Goal: Transaction & Acquisition: Purchase product/service

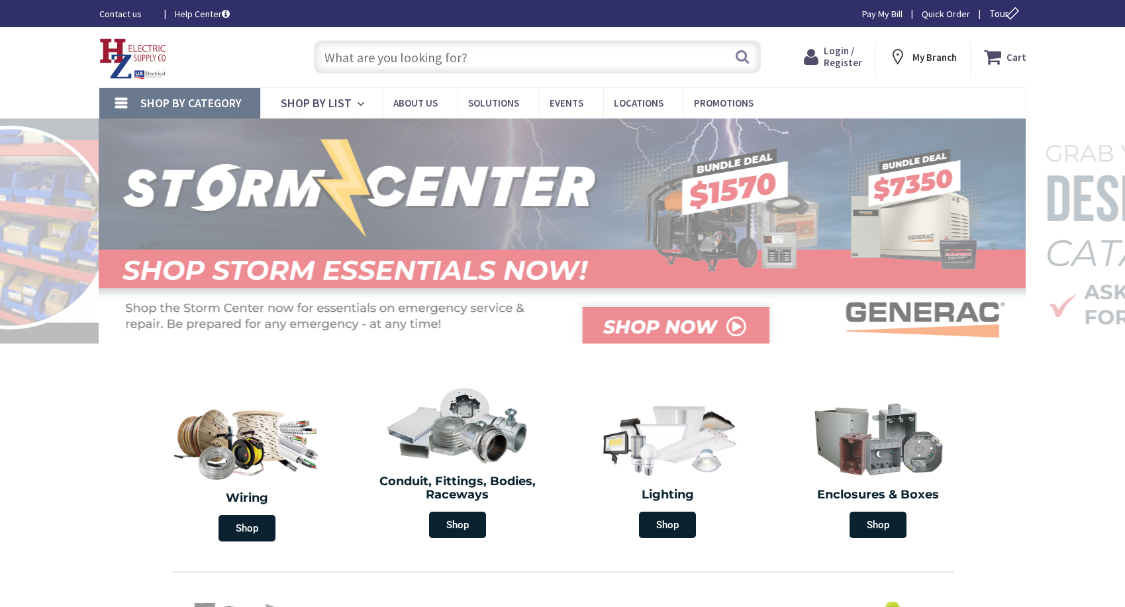
type input "[GEOGRAPHIC_DATA][STREET_ADDRESS][GEOGRAPHIC_DATA]"
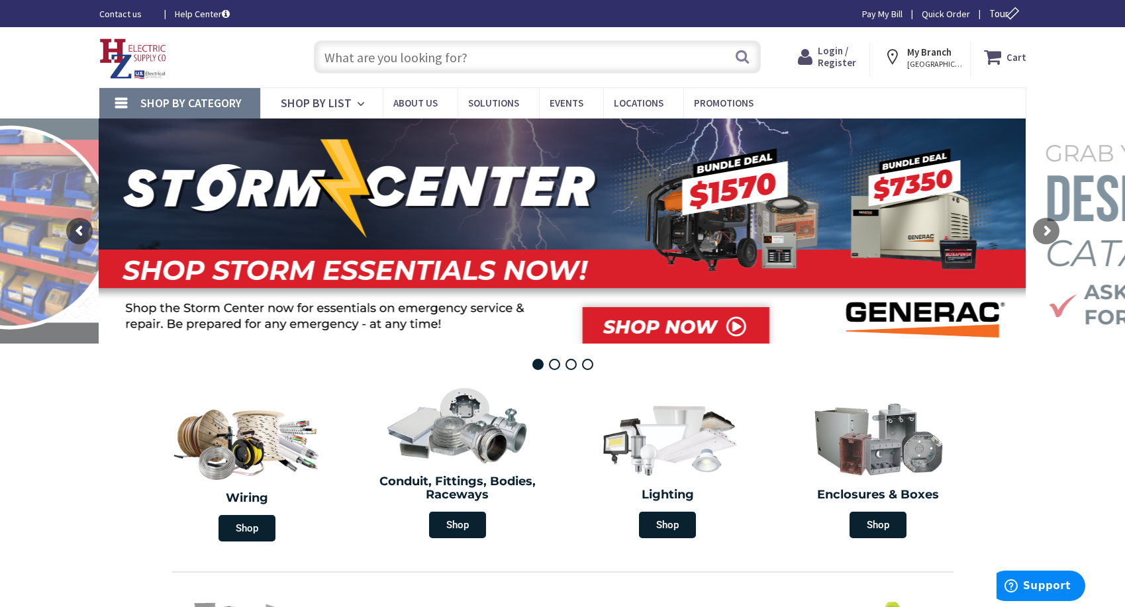
click at [342, 55] on input "text" at bounding box center [537, 56] width 447 height 33
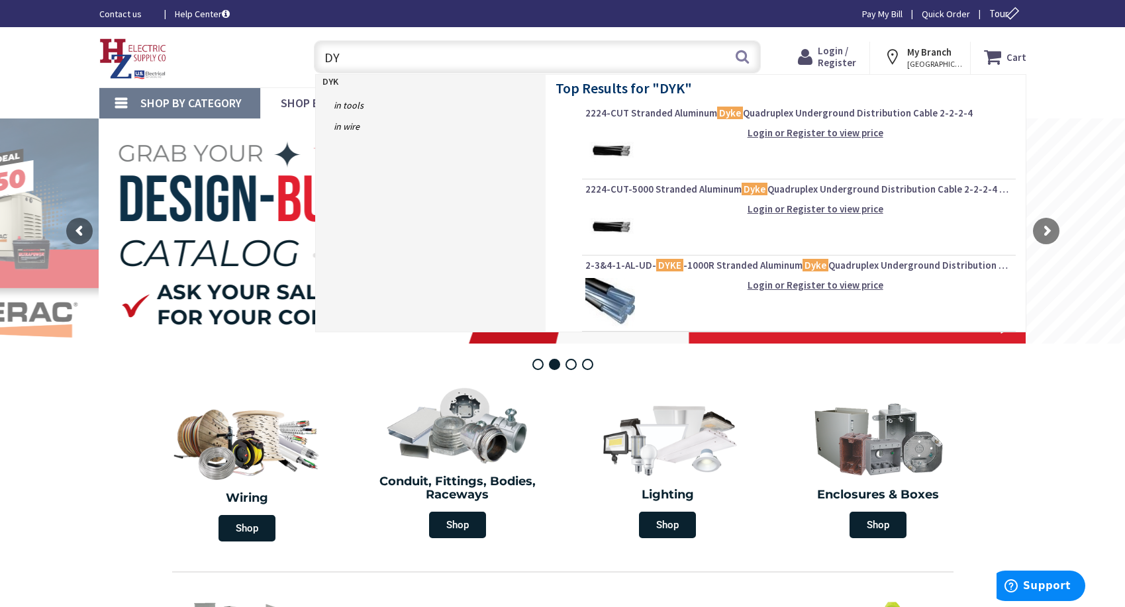
type input "D"
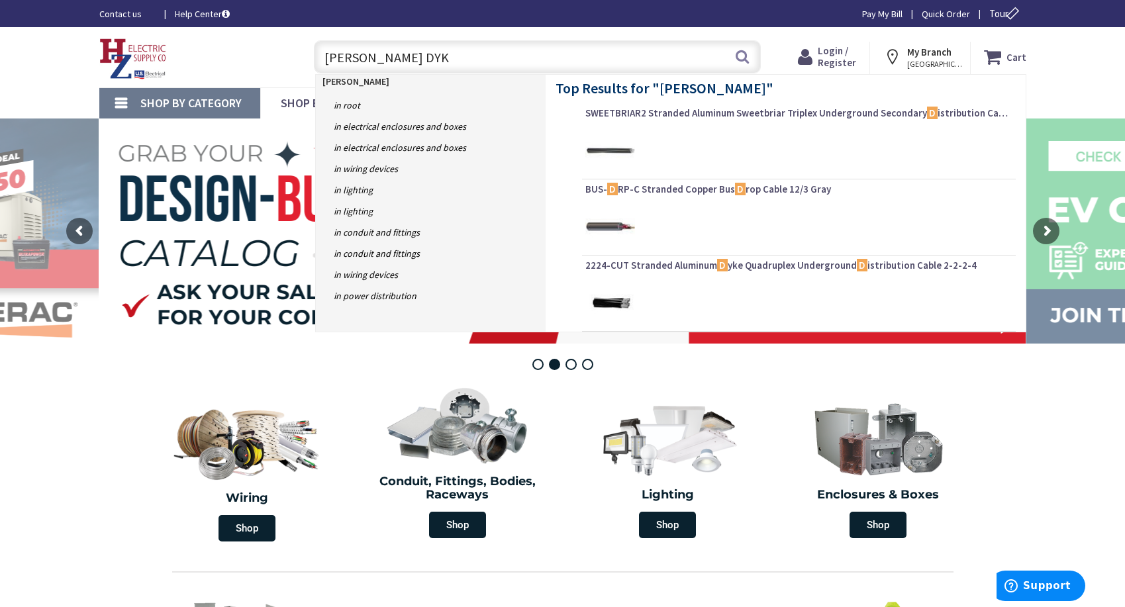
type input "KLEIN DYKE"
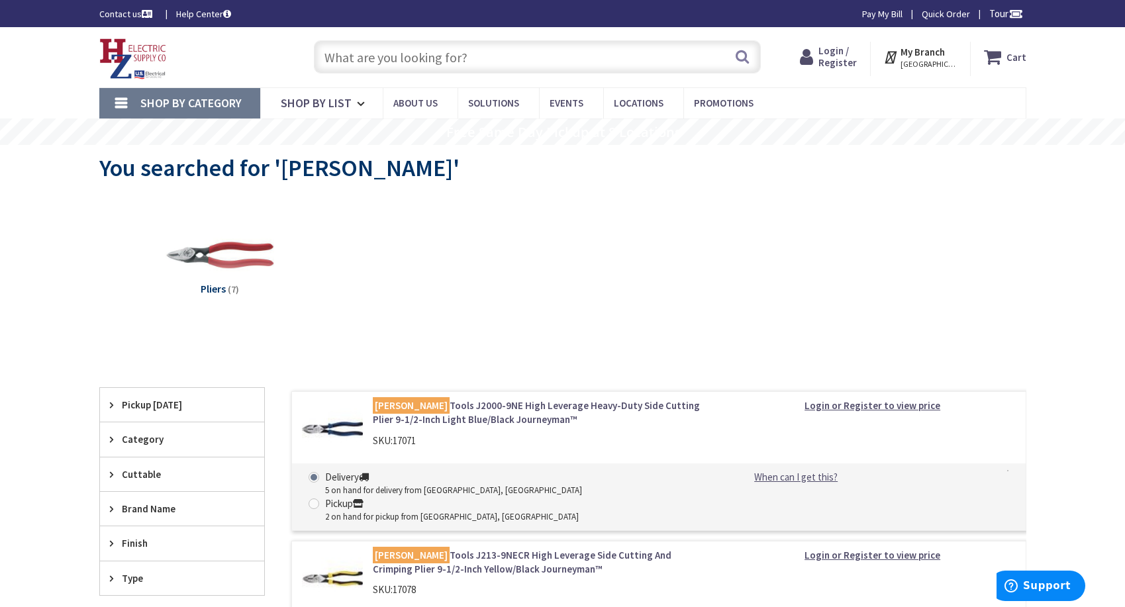
click at [476, 61] on input "text" at bounding box center [537, 56] width 447 height 33
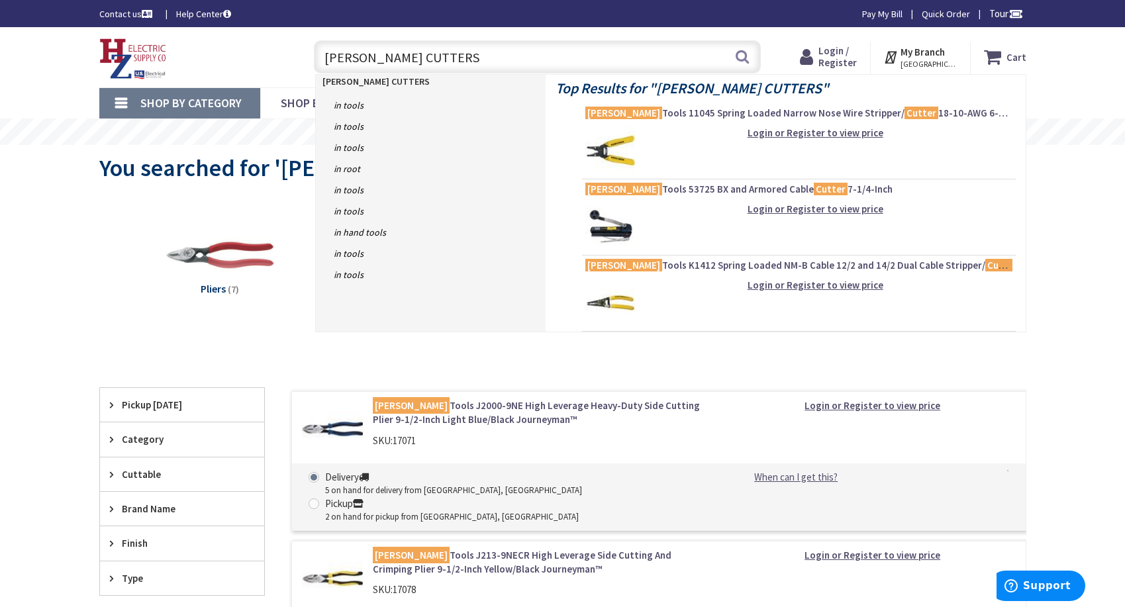
type input "KLEIN CUTTERS 9"
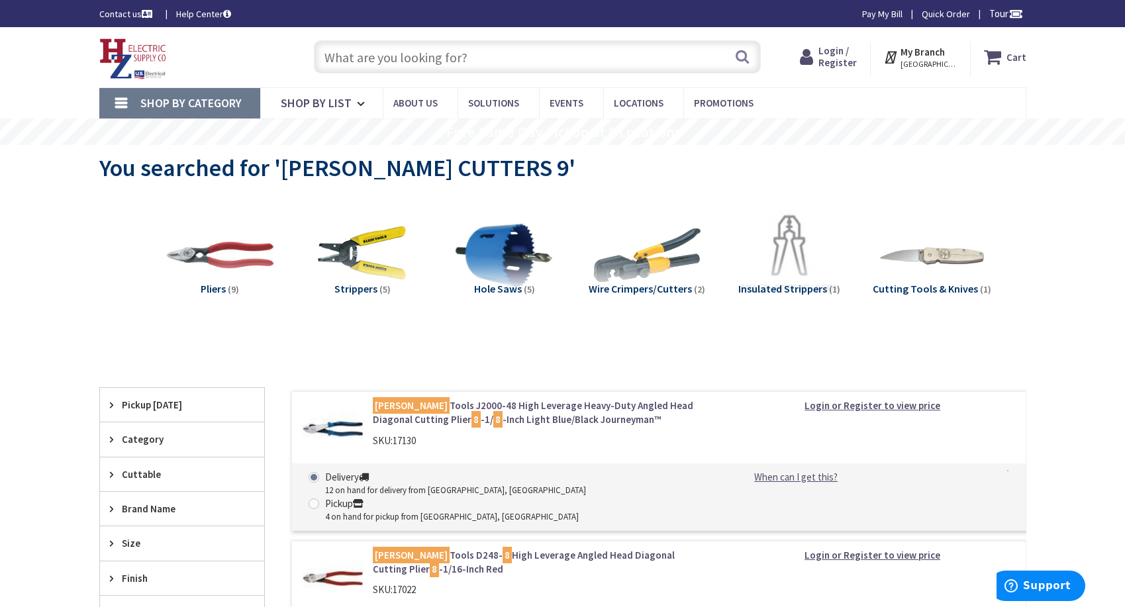
click at [415, 46] on input "text" at bounding box center [537, 56] width 447 height 33
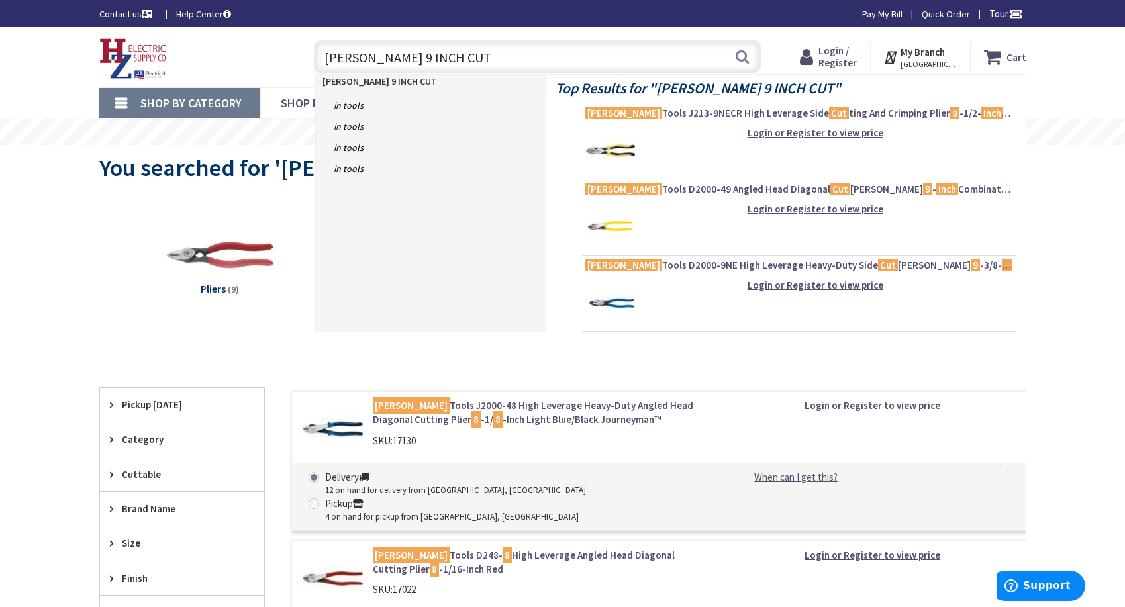
type input "KLEIN 9 INCH CUT"
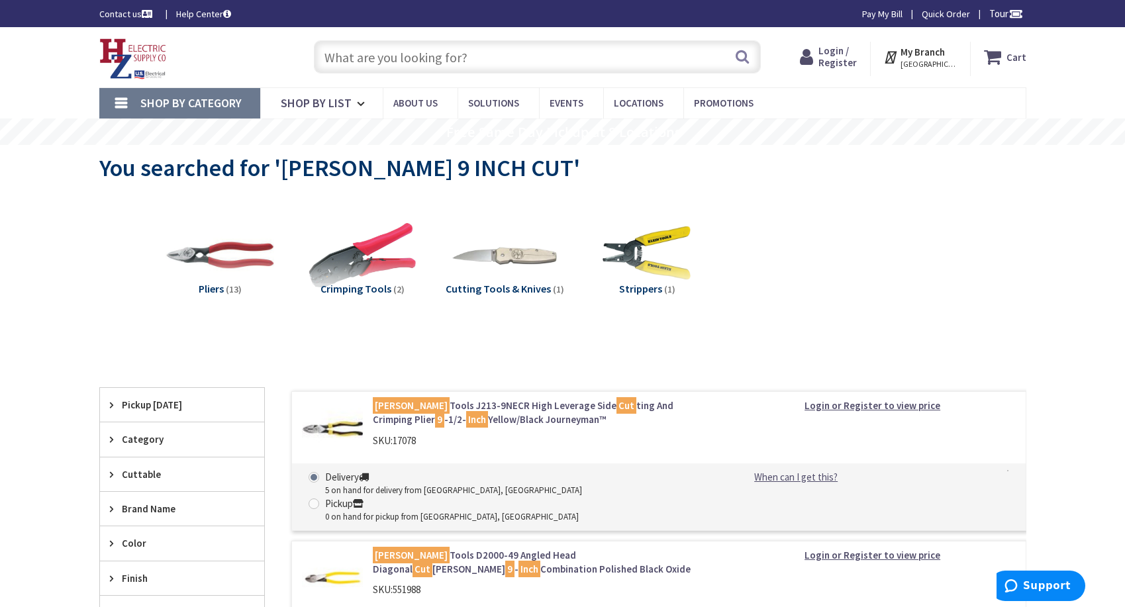
click at [405, 57] on input "text" at bounding box center [537, 56] width 447 height 33
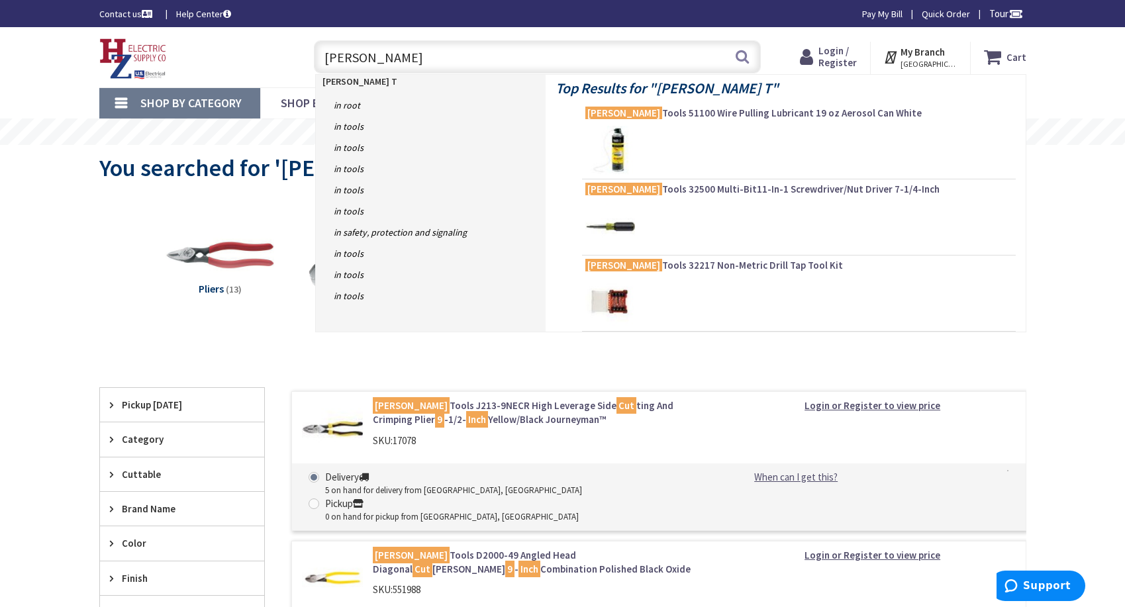
type input "[PERSON_NAME] TAP"
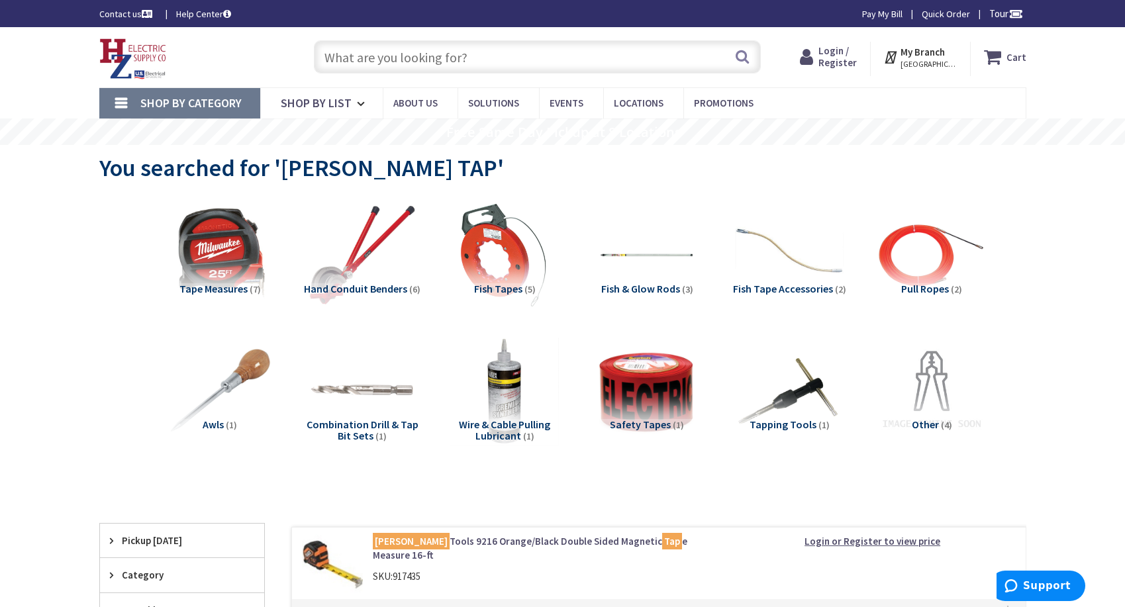
click at [448, 54] on input "text" at bounding box center [537, 56] width 447 height 33
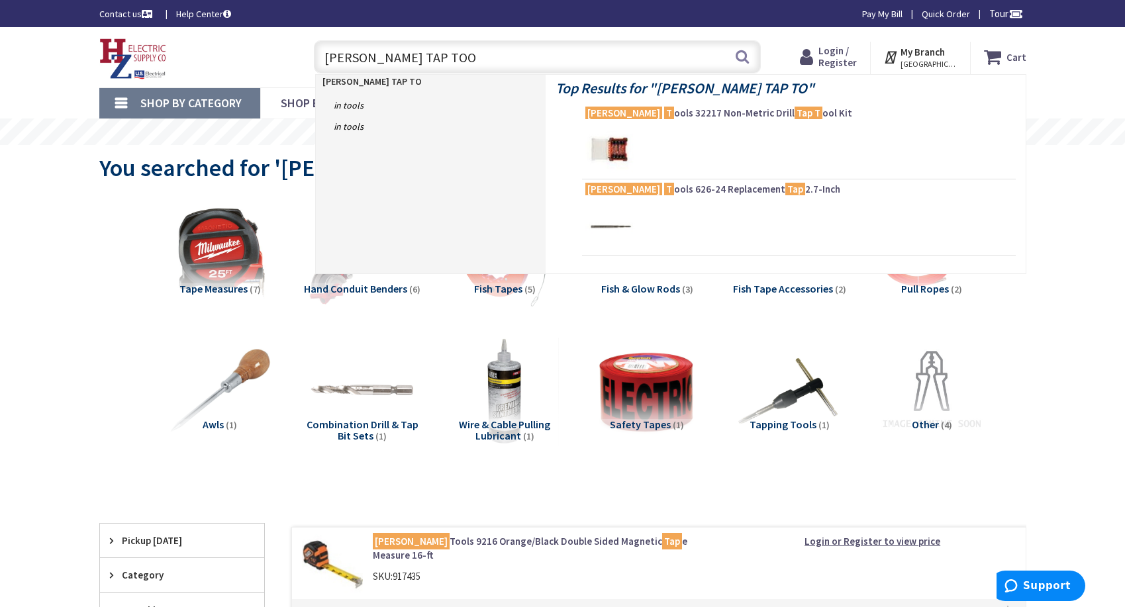
type input "KLEIN TAP TOOL"
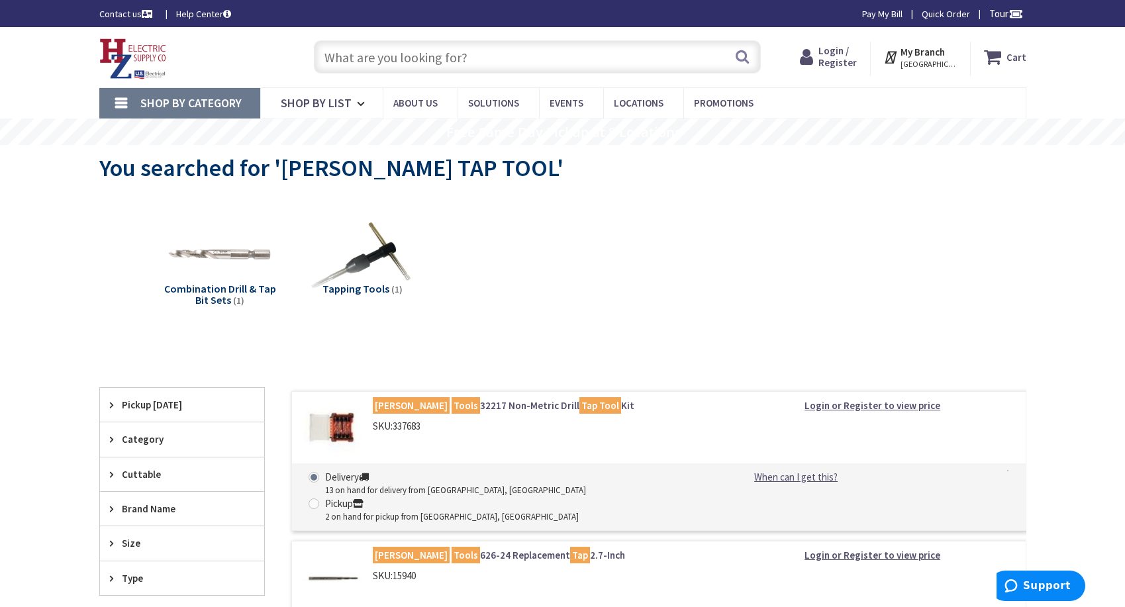
click at [404, 61] on input "text" at bounding box center [537, 56] width 447 height 33
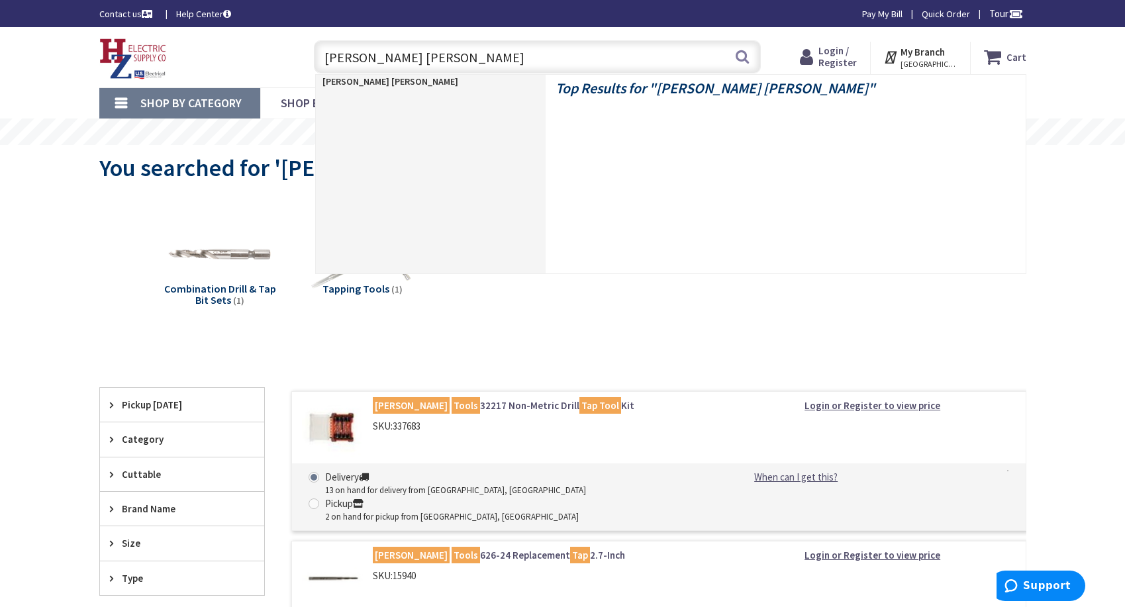
type input "KLEIN TAP"
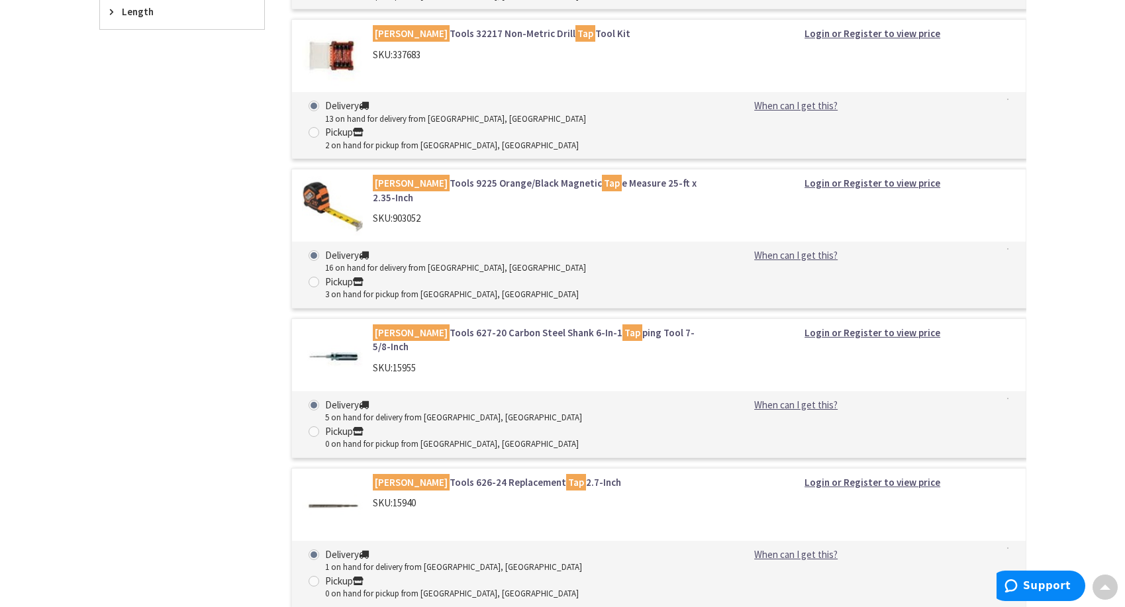
scroll to position [795, 0]
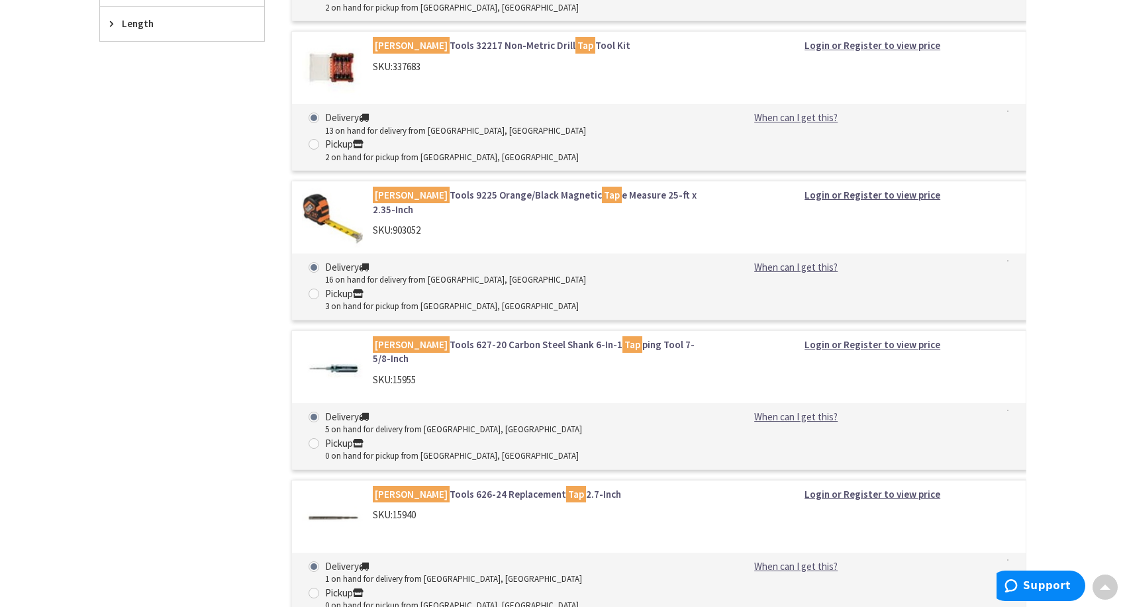
click at [488, 338] on link "Klein Tools 627-20 Carbon Steel Shank 6-In-1 Tap ping Tool 7-5/8-Inch" at bounding box center [541, 352] width 337 height 28
